Goal: Task Accomplishment & Management: Manage account settings

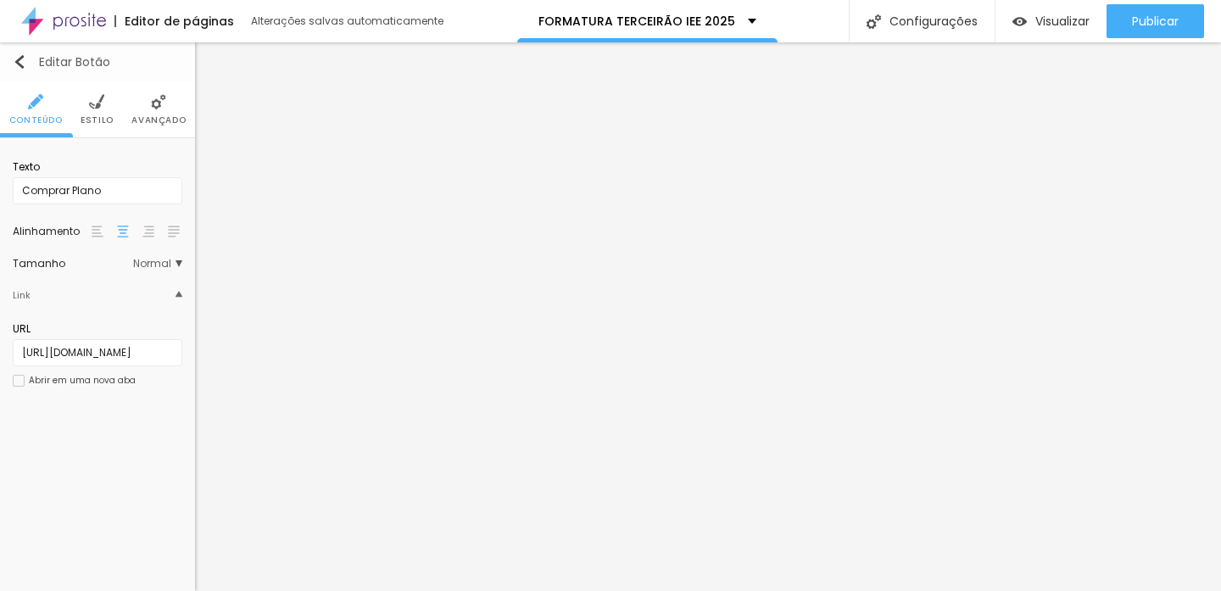
click at [26, 64] on div "Editar Botão" at bounding box center [61, 62] width 97 height 14
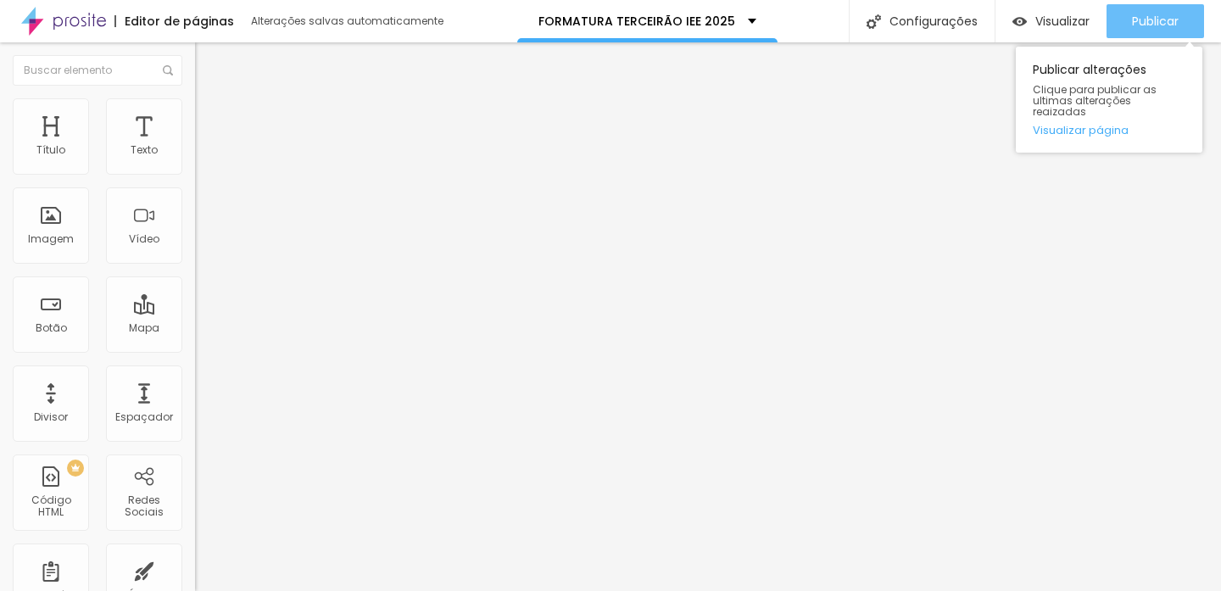
click at [1142, 21] on span "Publicar" at bounding box center [1155, 21] width 47 height 14
click at [1154, 19] on span "Publicar" at bounding box center [1155, 21] width 47 height 14
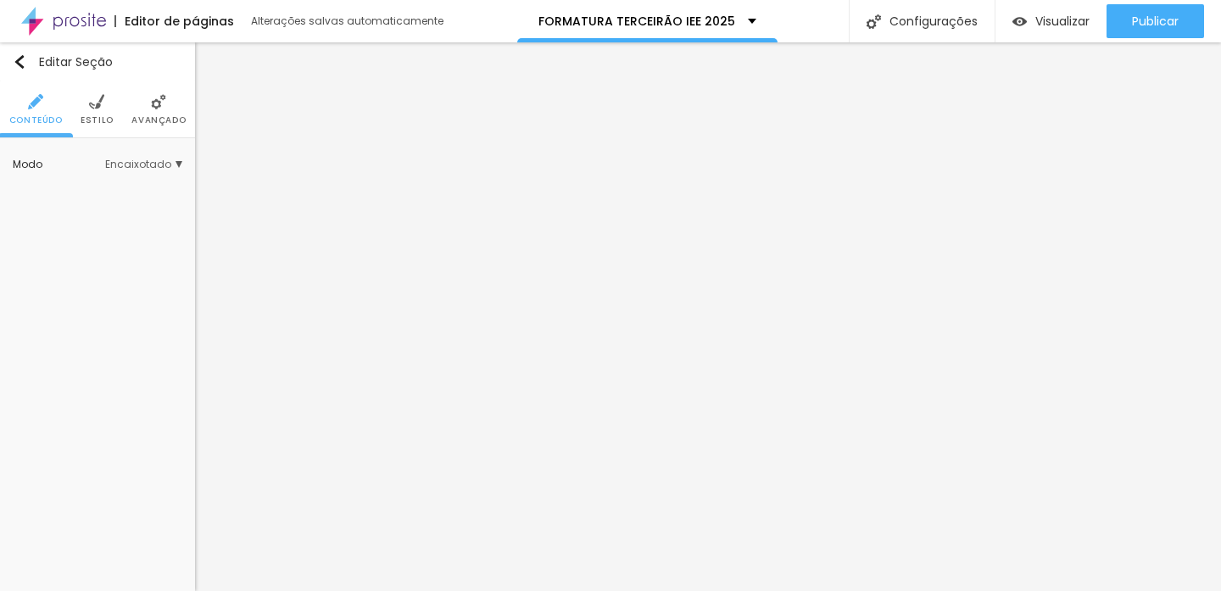
click at [171, 120] on span "Avançado" at bounding box center [158, 120] width 54 height 8
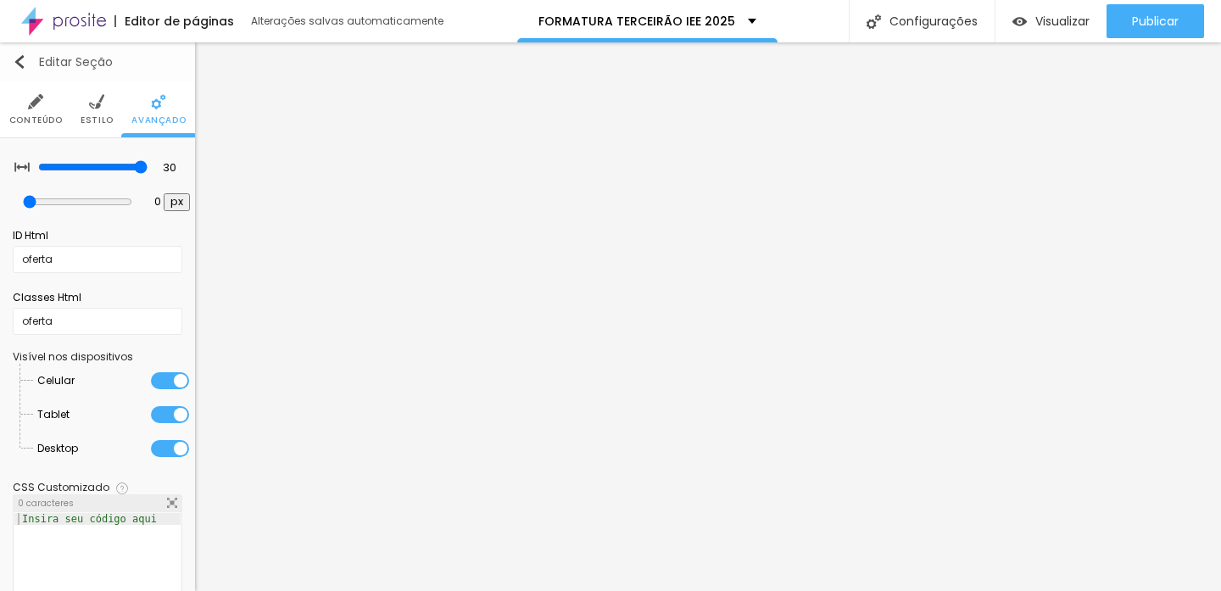
click at [20, 55] on img "button" at bounding box center [20, 62] width 14 height 14
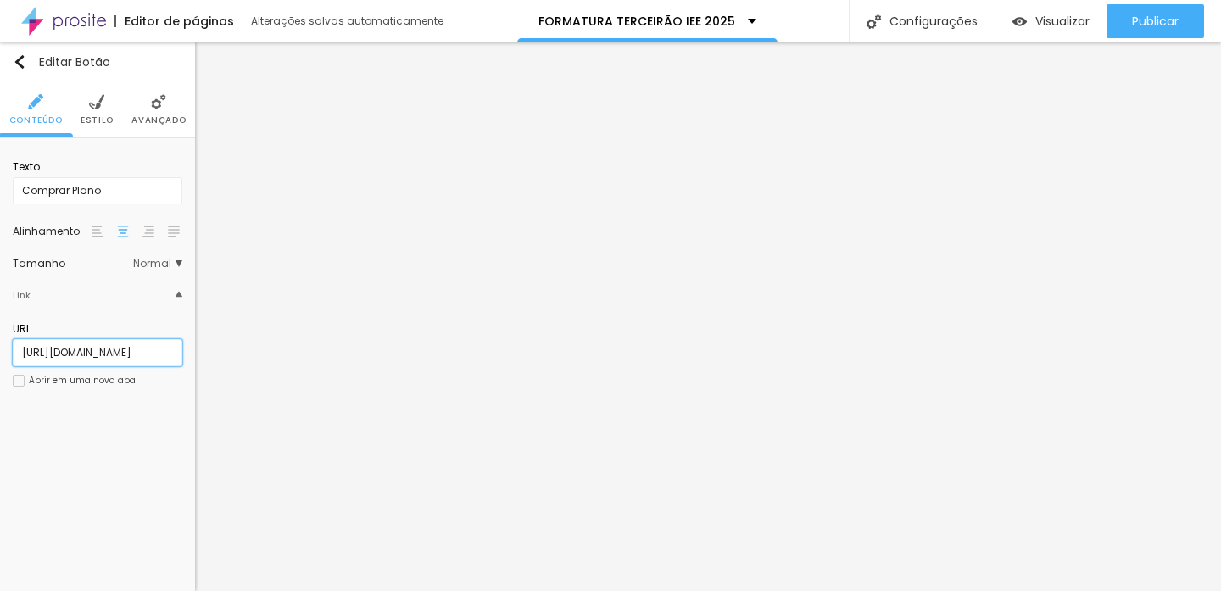
click at [133, 345] on input "[URL][DOMAIN_NAME]" at bounding box center [98, 352] width 170 height 27
click at [155, 357] on input "[URL][DOMAIN_NAME]" at bounding box center [98, 352] width 170 height 27
paste input "[URL][DOMAIN_NAME]"
type input "[URL][DOMAIN_NAME]"
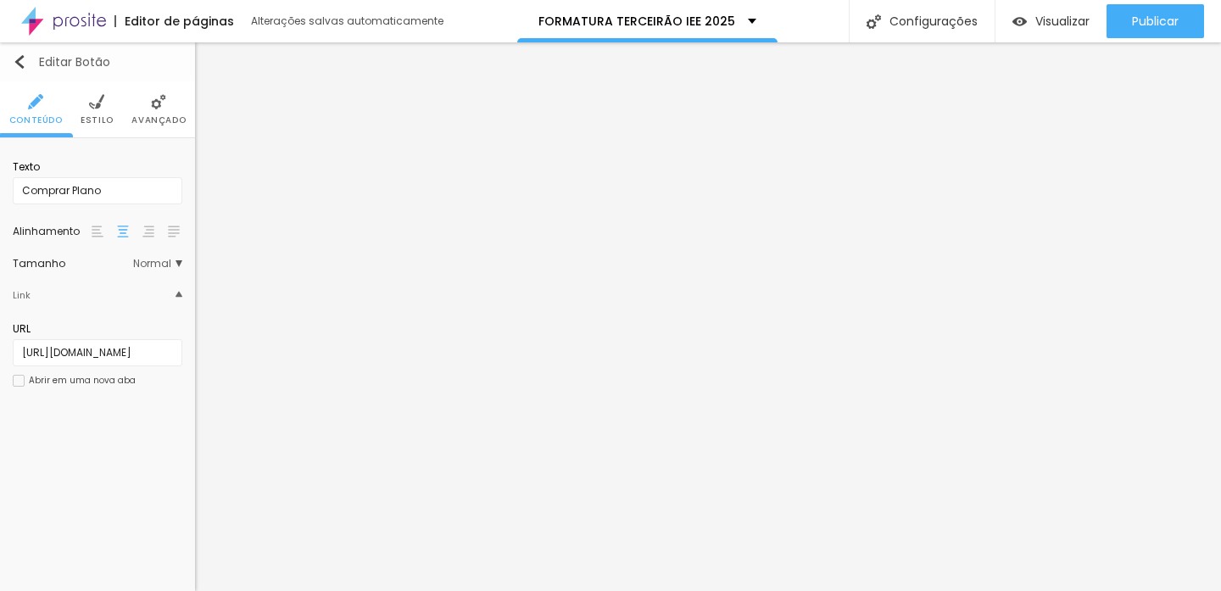
click at [29, 64] on div "Editar Botão" at bounding box center [61, 62] width 97 height 14
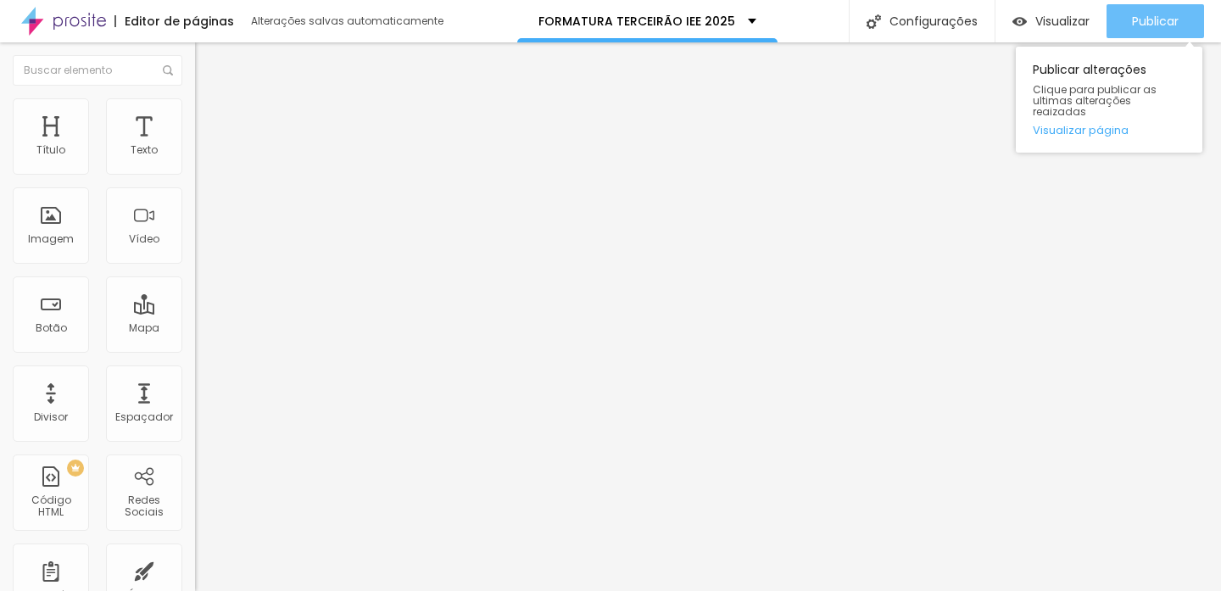
click at [1151, 23] on span "Publicar" at bounding box center [1155, 21] width 47 height 14
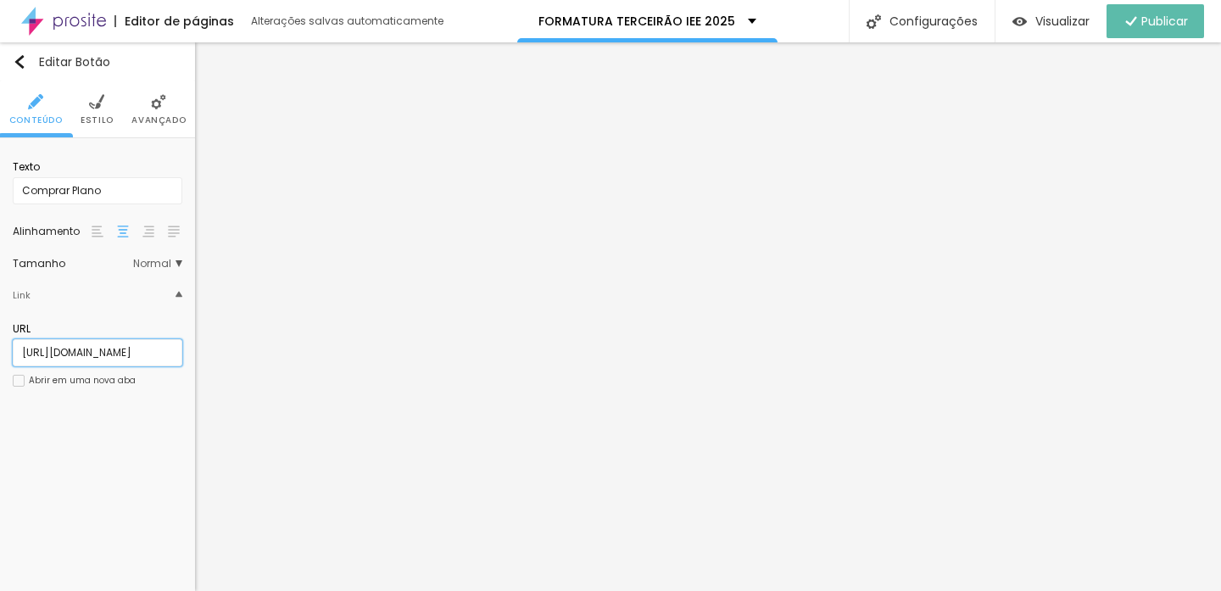
click at [58, 353] on input "[URL][DOMAIN_NAME]" at bounding box center [98, 352] width 170 height 27
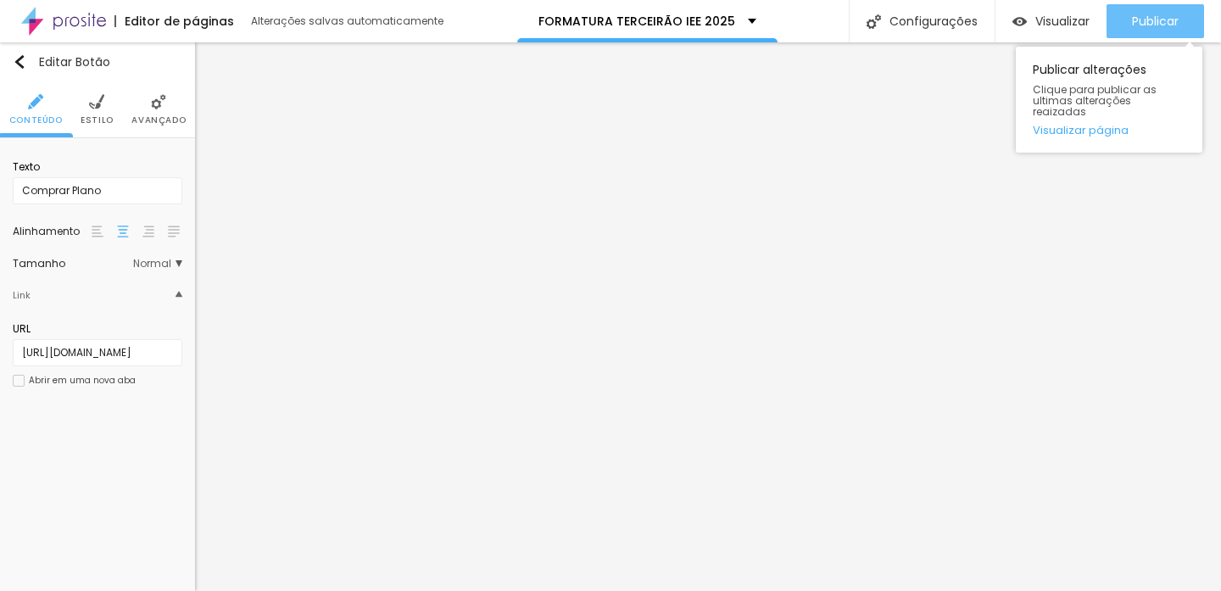
click at [1182, 30] on button "Publicar" at bounding box center [1154, 21] width 97 height 34
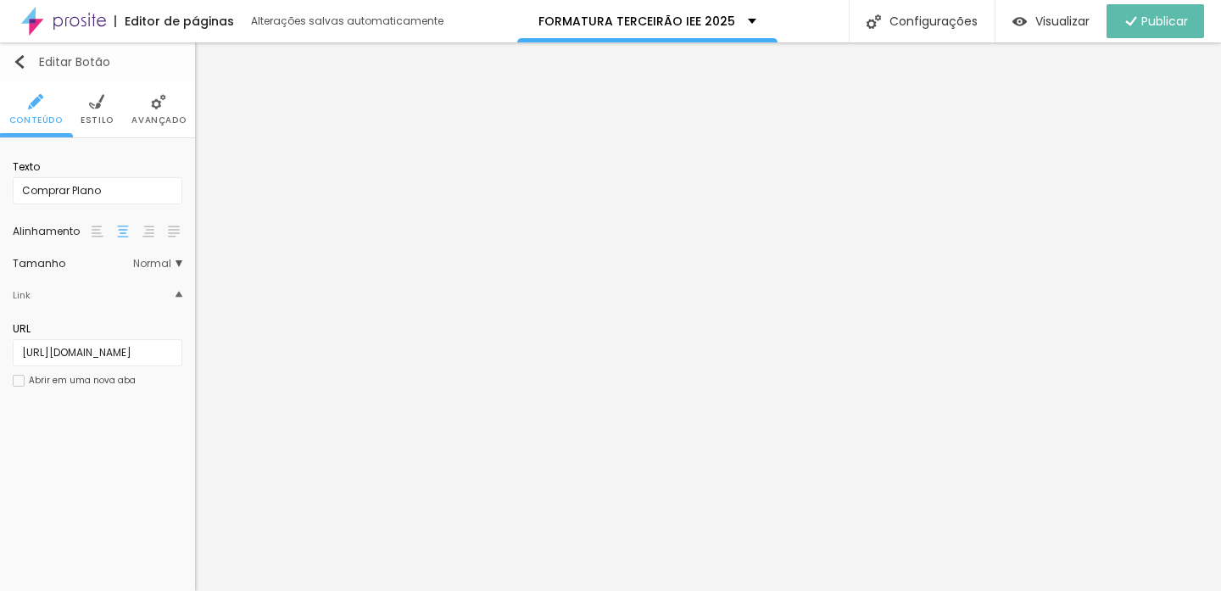
click at [31, 57] on div "Editar Botão" at bounding box center [61, 62] width 97 height 14
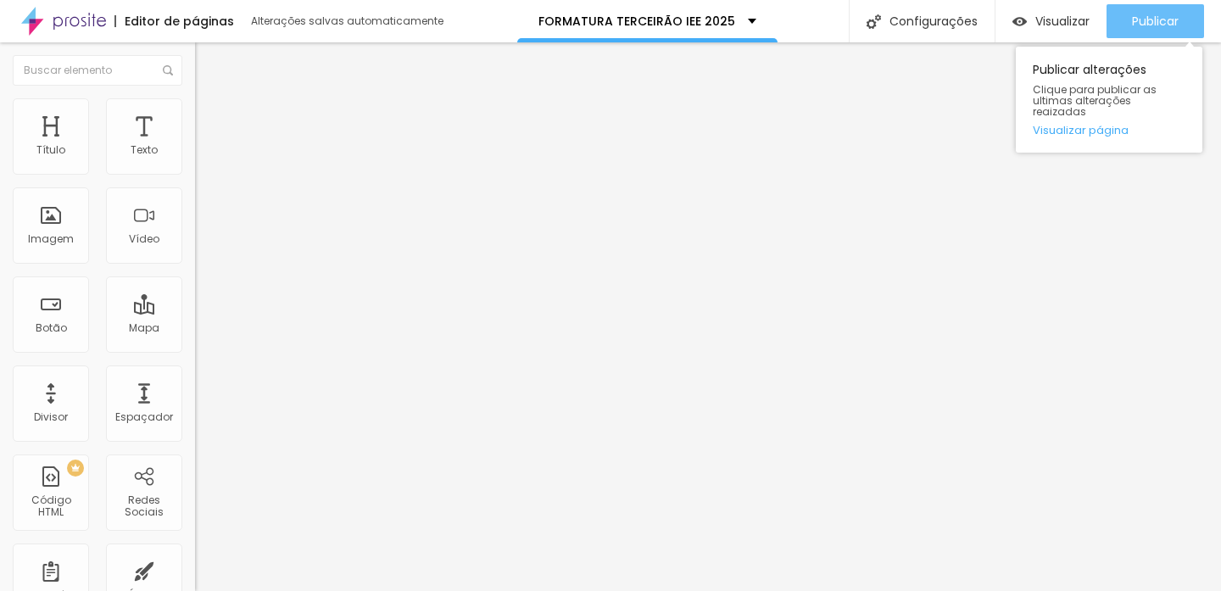
click at [1144, 14] on span "Publicar" at bounding box center [1155, 21] width 47 height 14
click at [1132, 12] on div "Publicar" at bounding box center [1155, 21] width 47 height 34
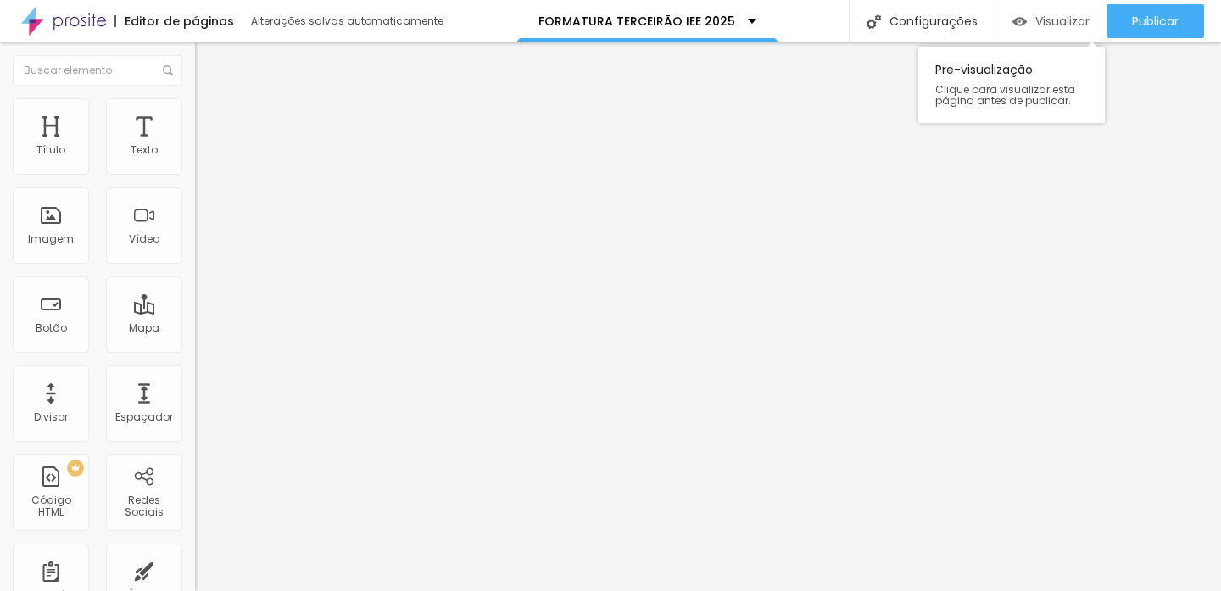
click at [1056, 18] on span "Visualizar" at bounding box center [1062, 21] width 54 height 14
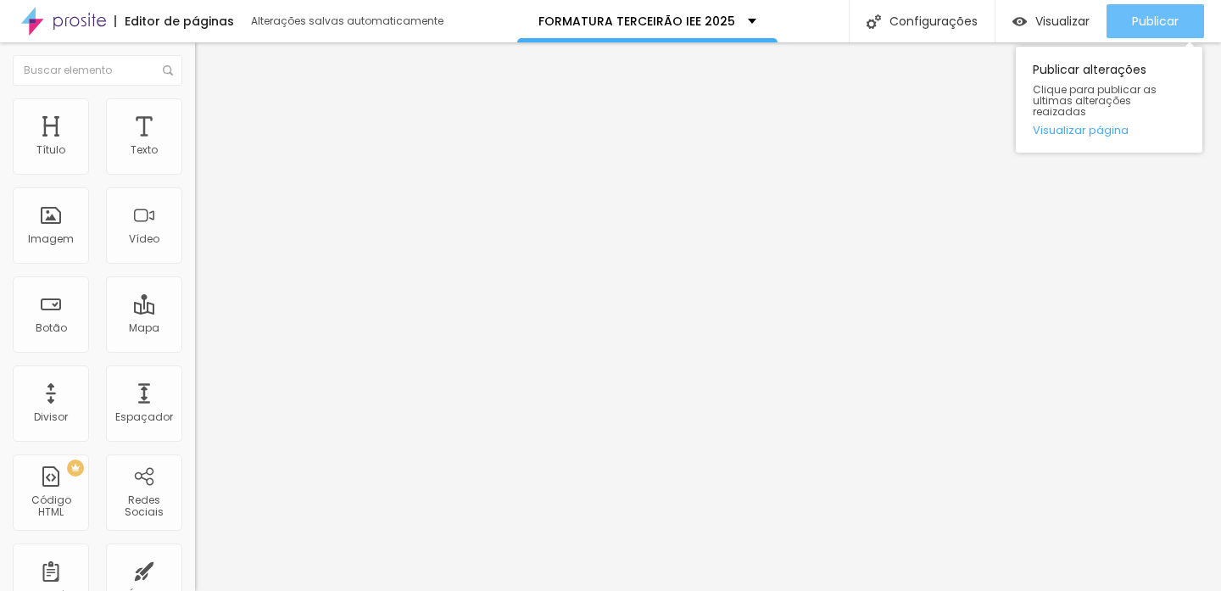
click at [1158, 5] on div "Publicar" at bounding box center [1155, 21] width 47 height 34
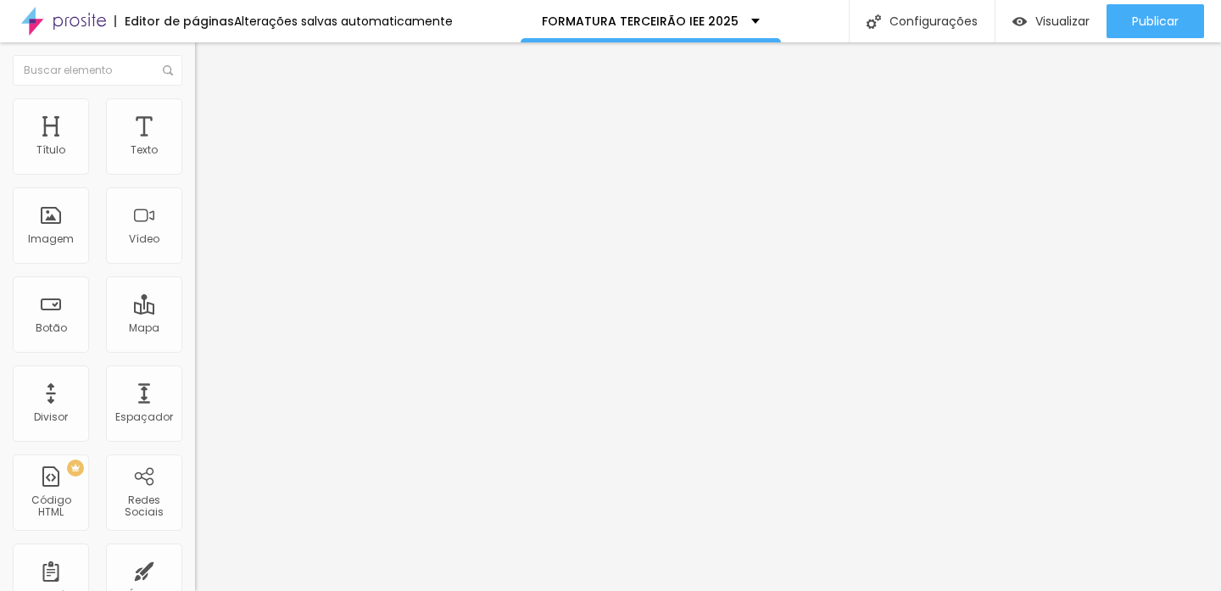
click at [195, 348] on input "[URL][DOMAIN_NAME]" at bounding box center [296, 340] width 203 height 17
paste input "[URL][DOMAIN_NAME]"
type input "[URL][DOMAIN_NAME]"
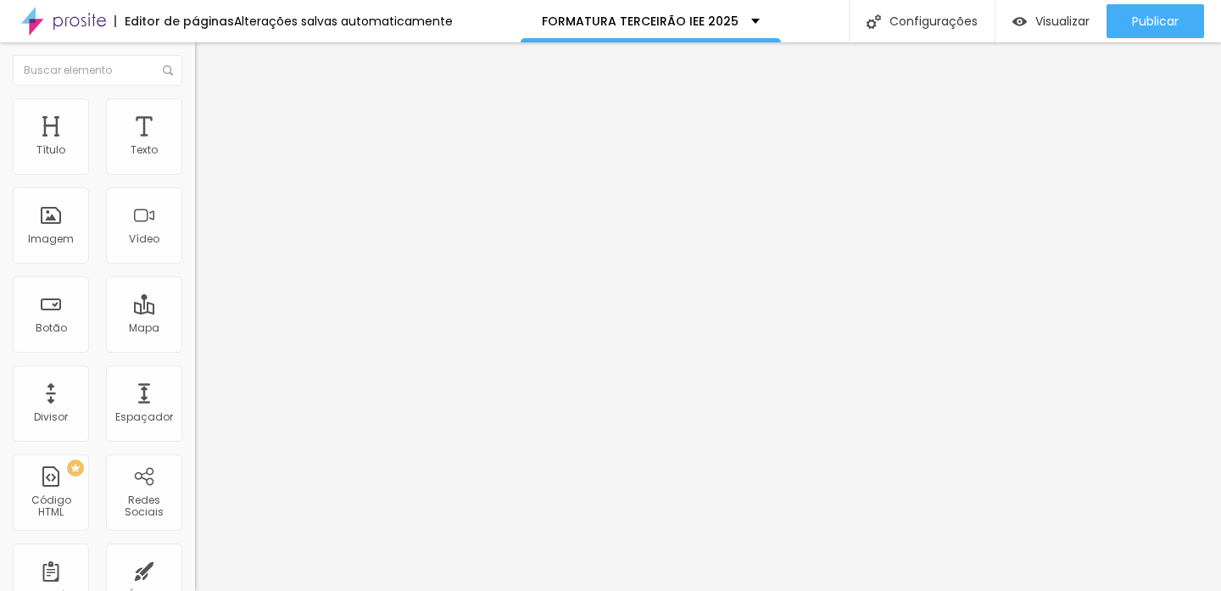
click at [195, 115] on li "Avançado" at bounding box center [292, 123] width 195 height 17
click at [208, 59] on img "button" at bounding box center [215, 62] width 14 height 14
click at [195, 349] on input "[URL][DOMAIN_NAME]" at bounding box center [296, 340] width 203 height 17
